Goal: Information Seeking & Learning: Learn about a topic

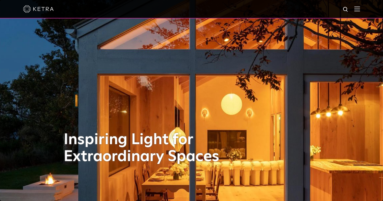
click at [360, 9] on img at bounding box center [357, 8] width 6 height 5
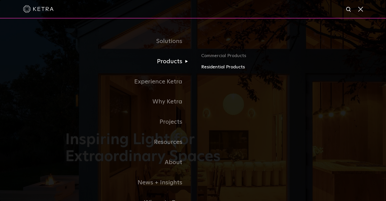
click at [212, 67] on link "Residential Products" at bounding box center [261, 66] width 120 height 7
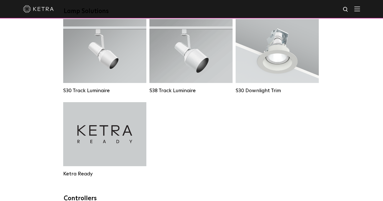
scroll to position [400, 0]
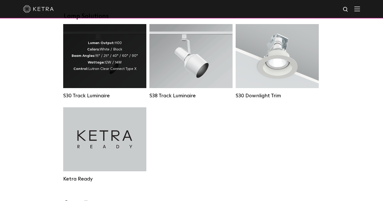
click at [91, 68] on span "Lutron Clear Connect Type X" at bounding box center [112, 69] width 48 height 4
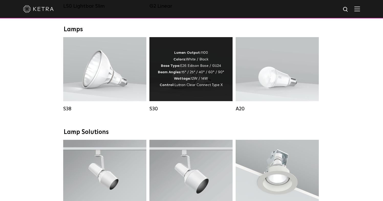
scroll to position [339, 0]
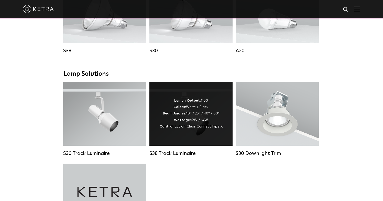
click at [194, 108] on div "Lumen Output: 1100 Colors: White / Black Beam Angles: 10° / 25° / 40° / 60° Wat…" at bounding box center [190, 113] width 63 height 32
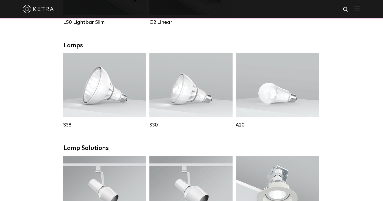
scroll to position [387, 0]
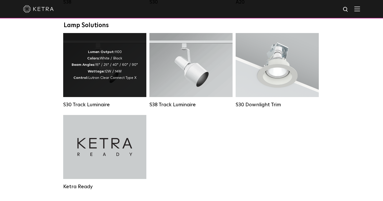
click at [111, 67] on div "Lumen Output: 1100 Colors: White / Black Beam Angles: 15° / 25° / 40° / 60° / 9…" at bounding box center [105, 65] width 66 height 32
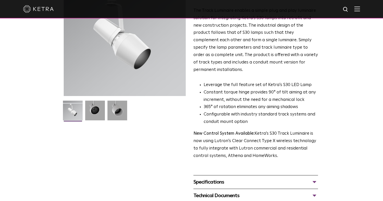
scroll to position [117, 0]
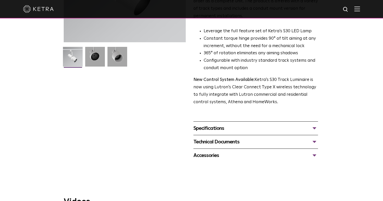
click at [212, 124] on div "Specifications" at bounding box center [255, 128] width 124 height 8
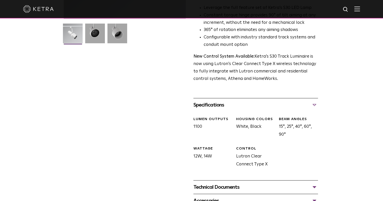
scroll to position [213, 0]
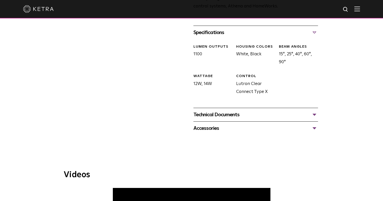
click at [202, 124] on div "Accessories" at bounding box center [255, 128] width 124 height 8
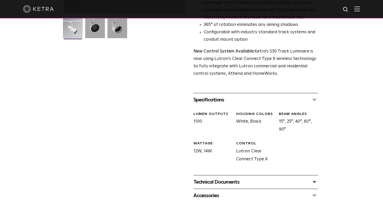
scroll to position [171, 0]
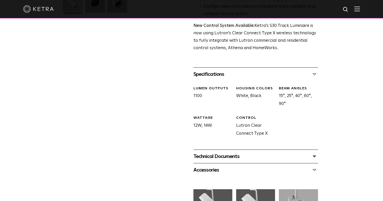
click at [211, 166] on div "Accessories" at bounding box center [255, 170] width 124 height 8
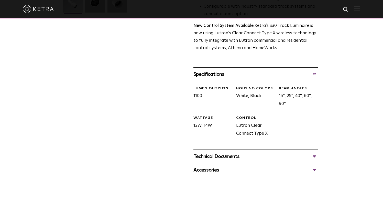
click at [201, 152] on div "Technical Documents" at bounding box center [255, 156] width 124 height 8
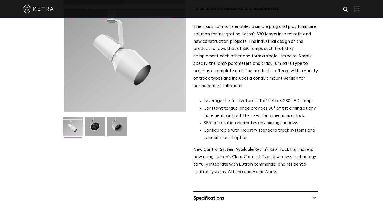
scroll to position [32, 0]
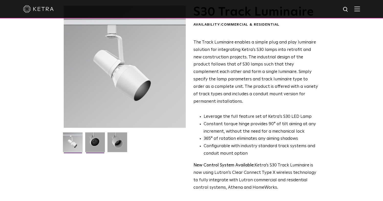
click at [98, 143] on img at bounding box center [95, 144] width 20 height 24
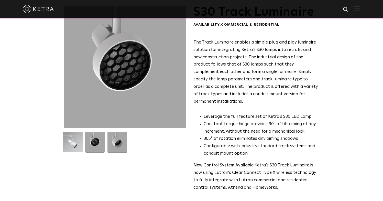
click at [122, 142] on img at bounding box center [117, 144] width 20 height 24
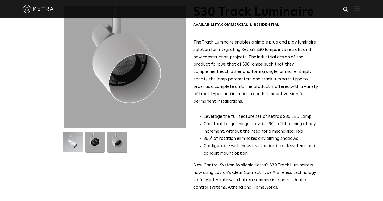
click at [94, 145] on img at bounding box center [95, 144] width 20 height 24
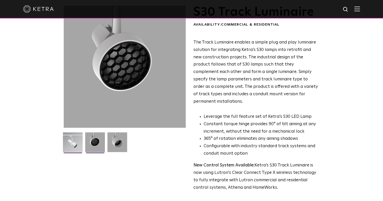
click at [77, 144] on img at bounding box center [73, 144] width 20 height 24
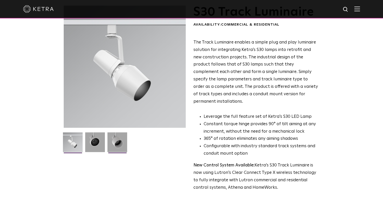
click at [116, 142] on img at bounding box center [117, 144] width 20 height 24
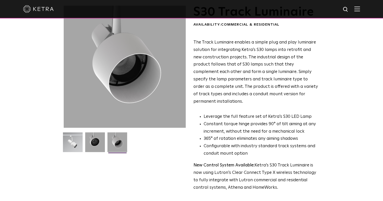
scroll to position [0, 0]
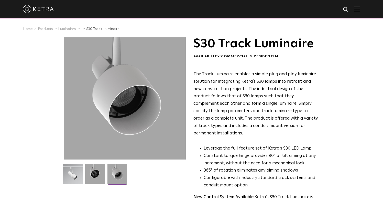
drag, startPoint x: 116, startPoint y: 142, endPoint x: 112, endPoint y: 145, distance: 4.9
click at [115, 143] on div at bounding box center [125, 98] width 122 height 122
drag, startPoint x: 161, startPoint y: 11, endPoint x: 159, endPoint y: 8, distance: 2.8
click at [160, 10] on div at bounding box center [191, 9] width 337 height 18
